Goal: Information Seeking & Learning: Learn about a topic

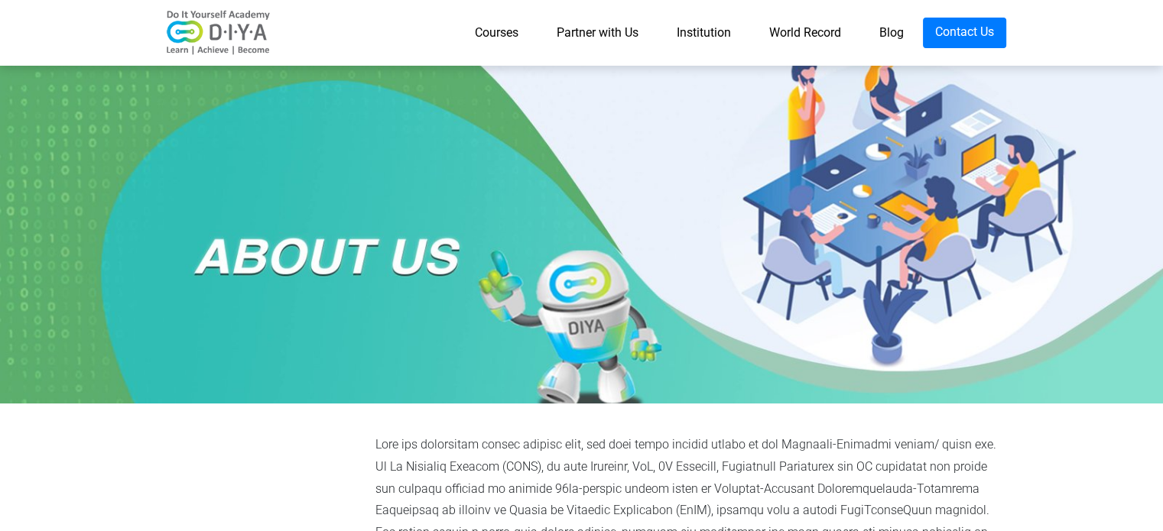
click at [596, 31] on link "Partner with Us" at bounding box center [597, 33] width 120 height 31
click at [618, 30] on link "Partner with Us" at bounding box center [597, 33] width 120 height 31
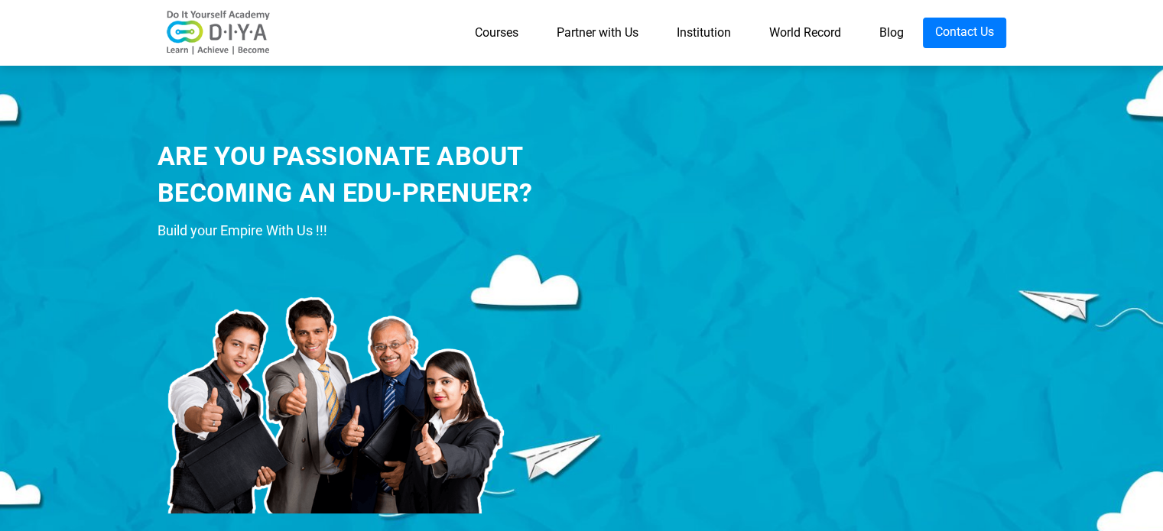
click at [244, 28] on img at bounding box center [218, 33] width 122 height 46
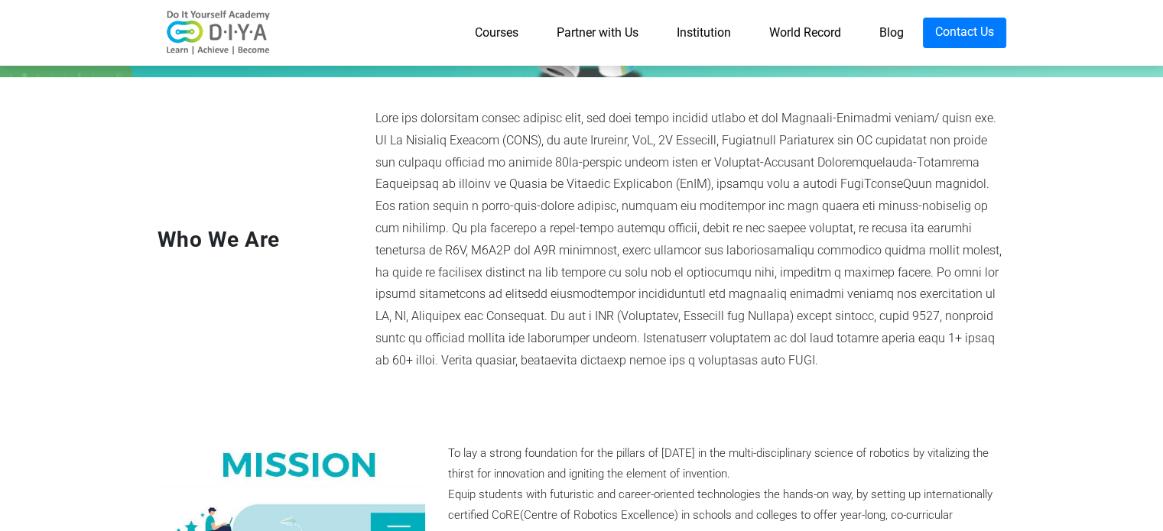
scroll to position [409, 0]
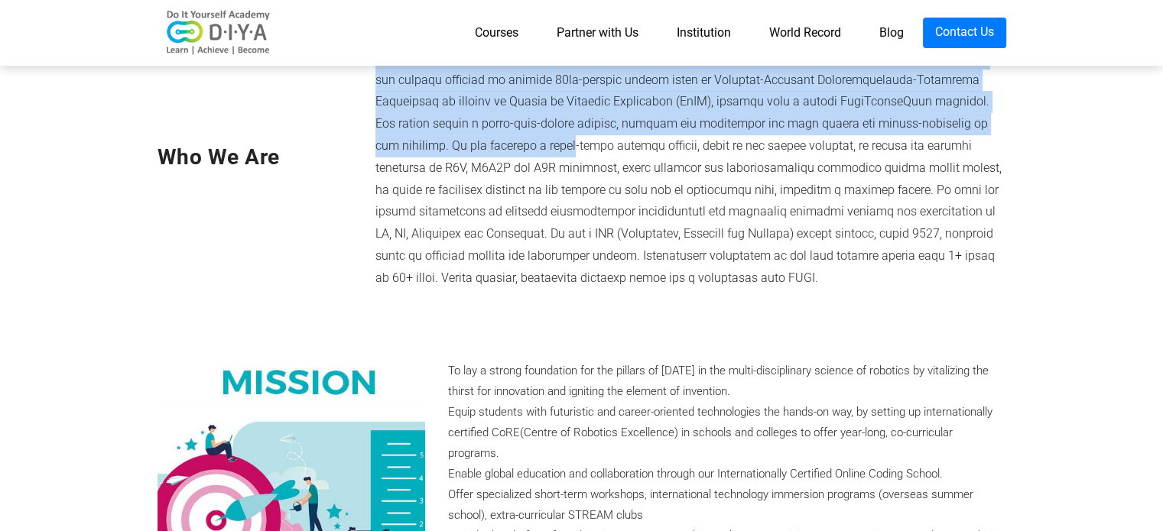
drag, startPoint x: 378, startPoint y: 290, endPoint x: 934, endPoint y: 125, distance: 580.3
click at [934, 125] on div at bounding box center [691, 157] width 654 height 265
copy div "With the technology trends growing fast, the only thing growing faster is the I…"
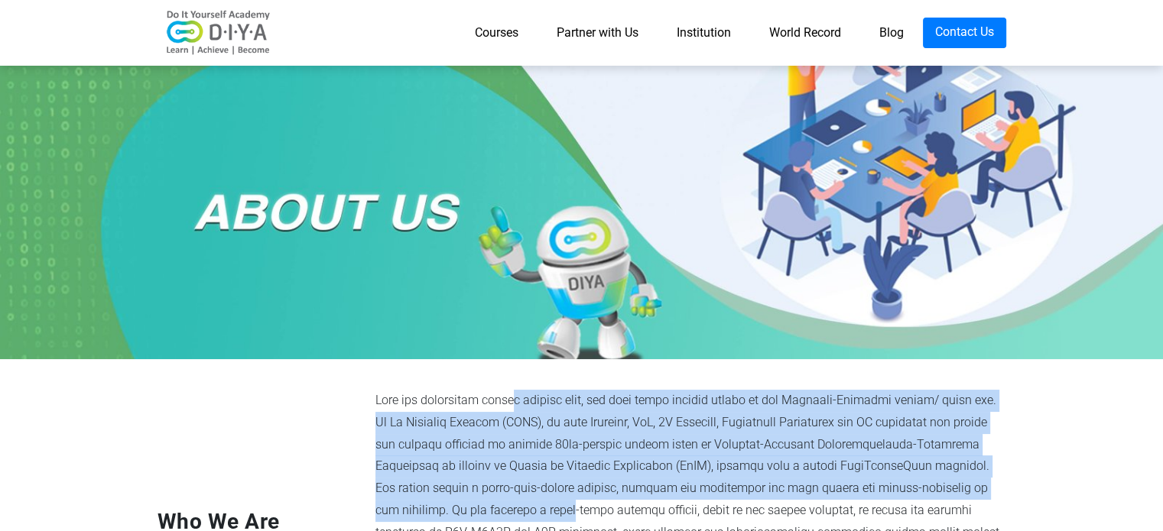
scroll to position [0, 0]
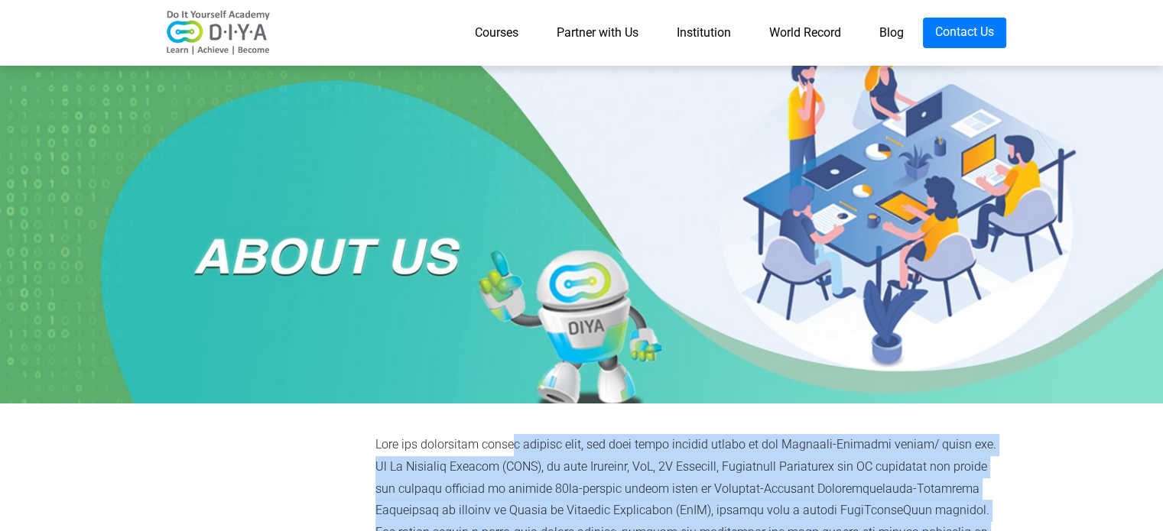
click at [703, 36] on link "Institution" at bounding box center [703, 33] width 93 height 31
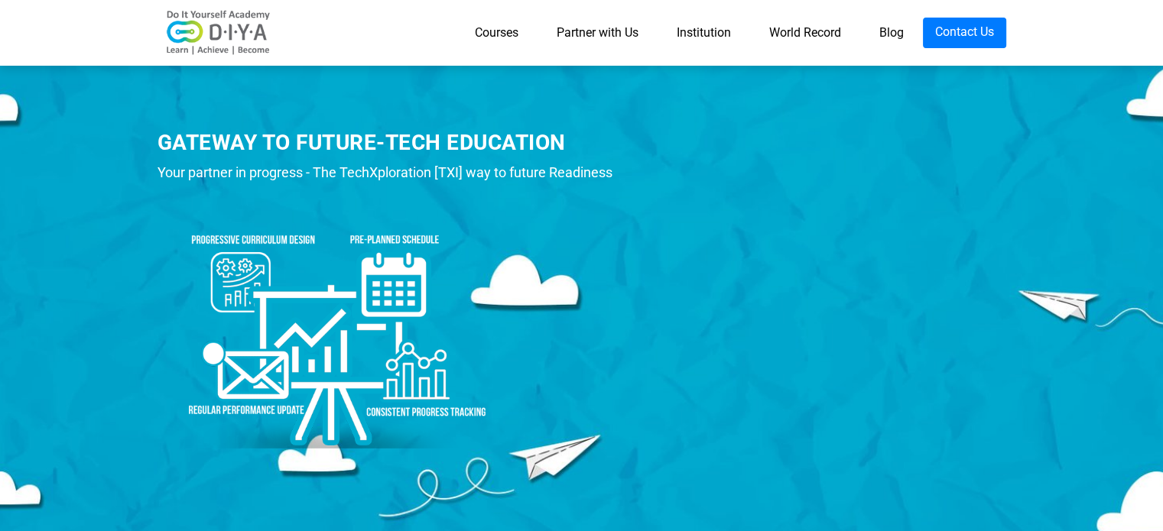
drag, startPoint x: 157, startPoint y: 139, endPoint x: 560, endPoint y: 518, distance: 552.7
click at [560, 518] on div "GATEWAY TO FUTURE-TECH EDUCATION Your partner in progress - The TechXploration …" at bounding box center [581, 308] width 1163 height 497
click at [639, 346] on div at bounding box center [399, 324] width 485 height 264
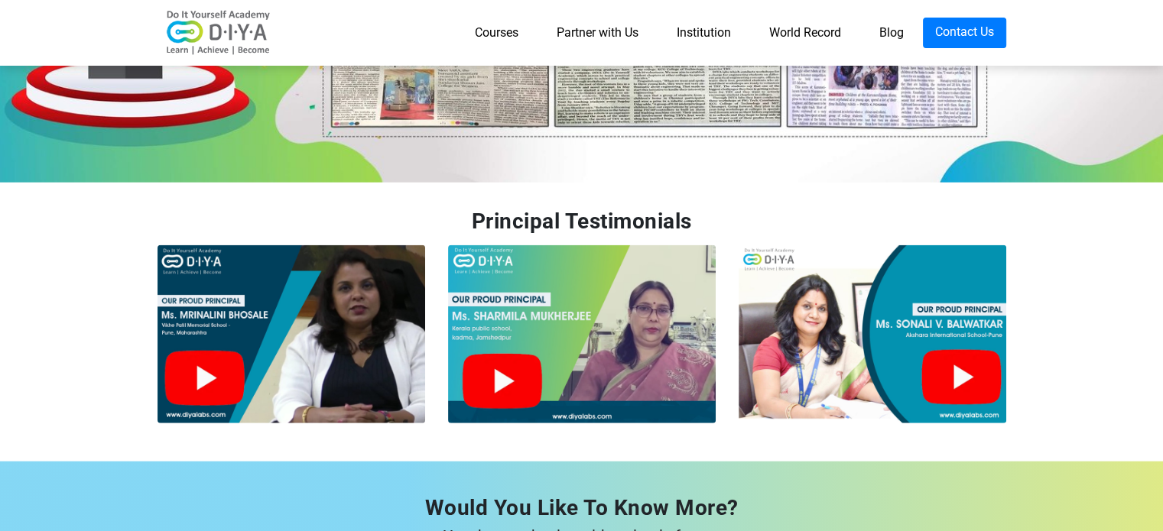
scroll to position [4014, 0]
